Goal: Task Accomplishment & Management: Complete application form

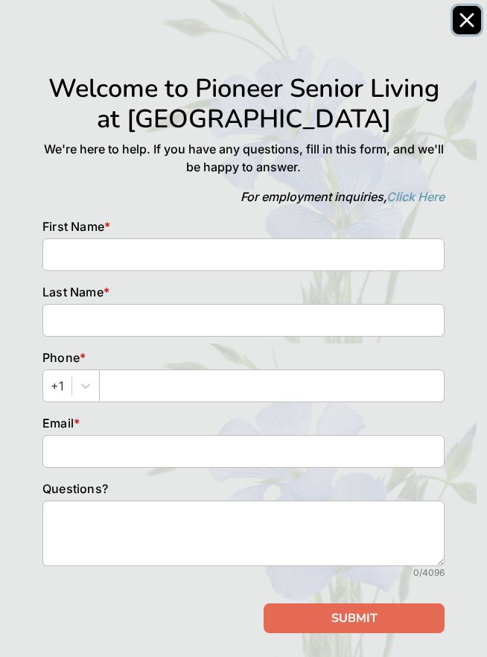
click at [459, 21] on icon "Close" at bounding box center [466, 20] width 15 height 15
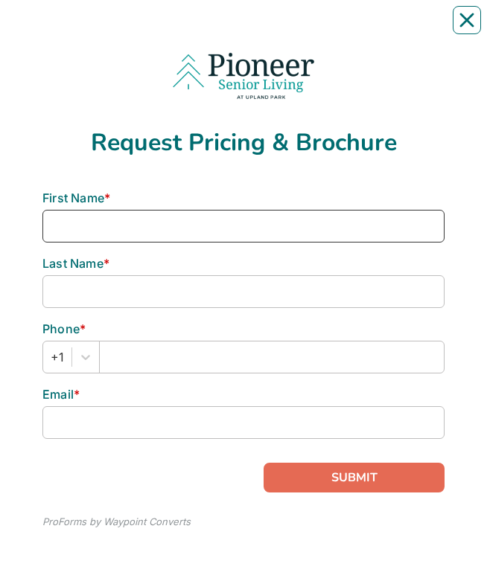
click at [55, 29] on input at bounding box center [243, 226] width 402 height 33
type input "[PERSON_NAME]"
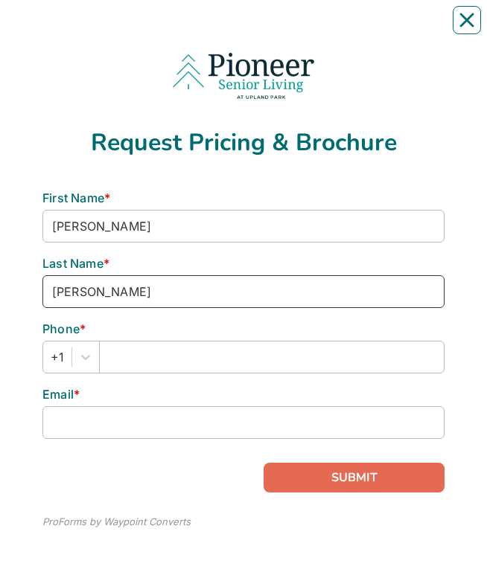
type input "[PERSON_NAME]"
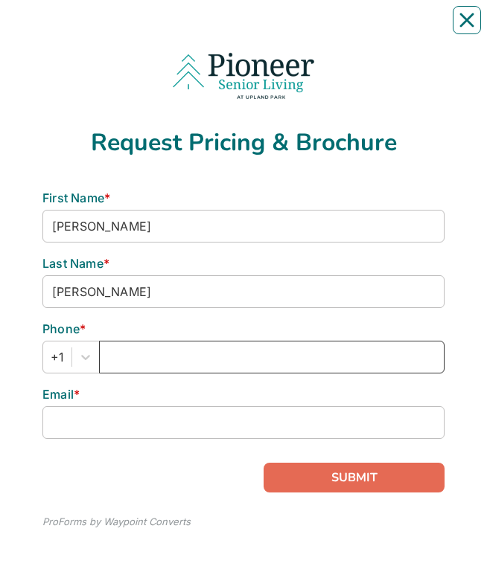
click at [116, 29] on input "text" at bounding box center [271, 357] width 345 height 33
type input "2566825545"
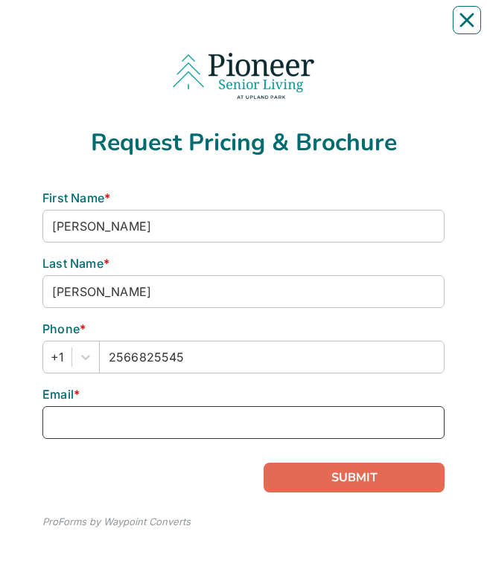
click at [56, 29] on input at bounding box center [243, 422] width 402 height 33
type input "[EMAIL_ADDRESS][DOMAIN_NAME]"
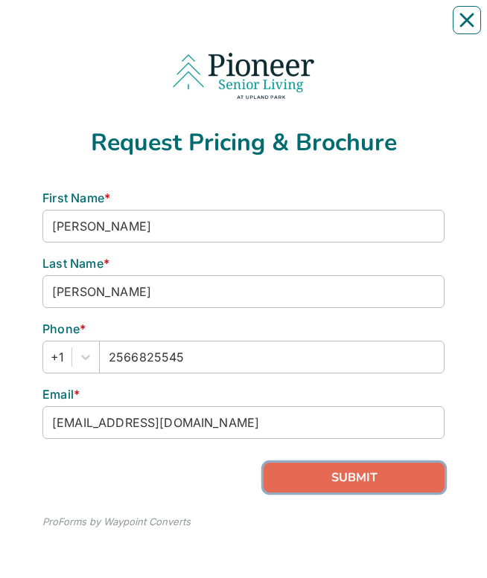
click at [354, 29] on button "SUBMIT" at bounding box center [354, 478] width 181 height 30
